Goal: Task Accomplishment & Management: Manage account settings

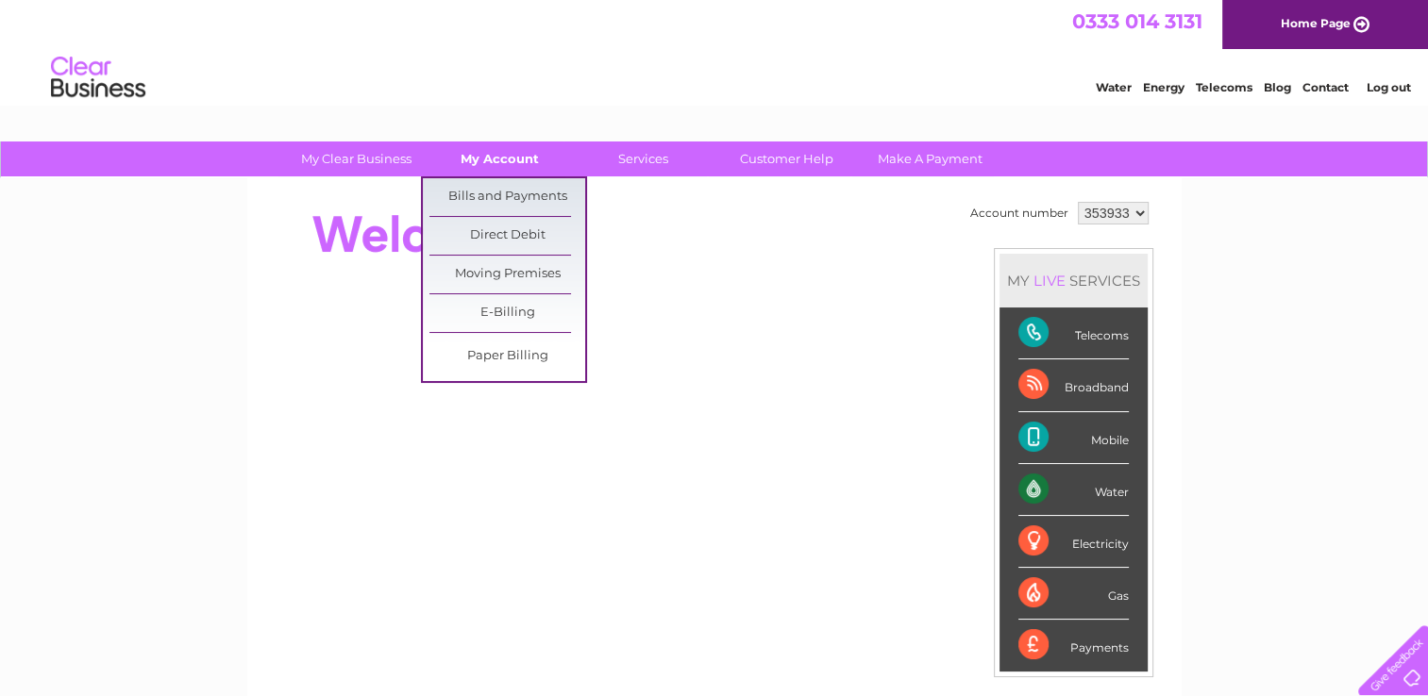
click at [483, 145] on link "My Account" at bounding box center [500, 159] width 156 height 35
click at [502, 190] on link "Bills and Payments" at bounding box center [507, 197] width 156 height 38
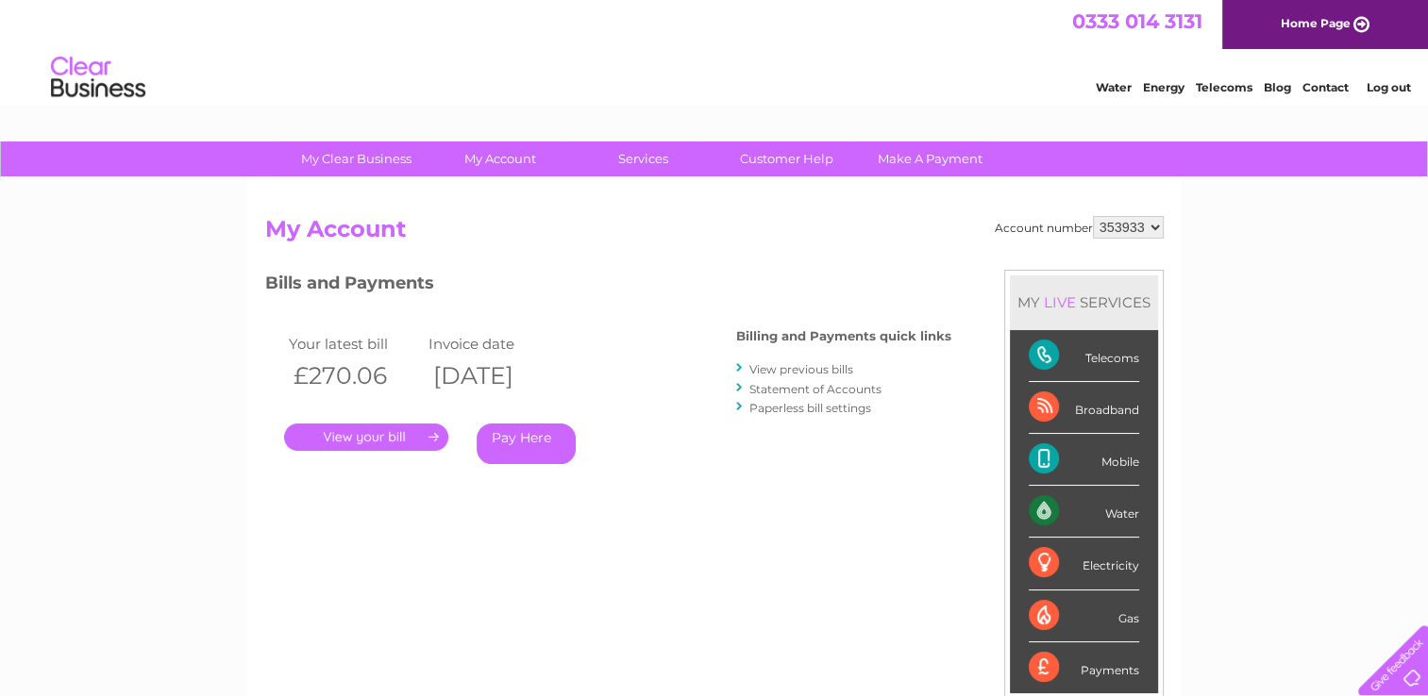
click at [401, 435] on link "." at bounding box center [366, 437] width 164 height 27
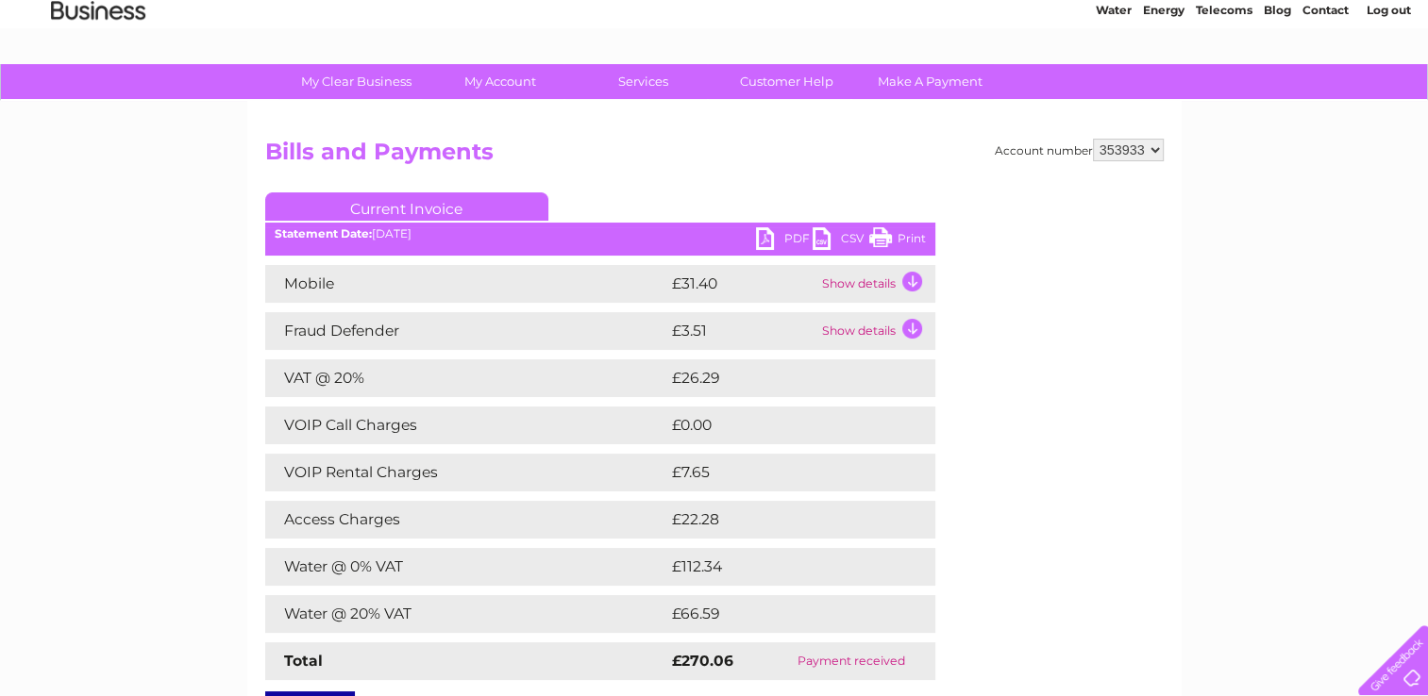
scroll to position [113, 0]
